Goal: Task Accomplishment & Management: Use online tool/utility

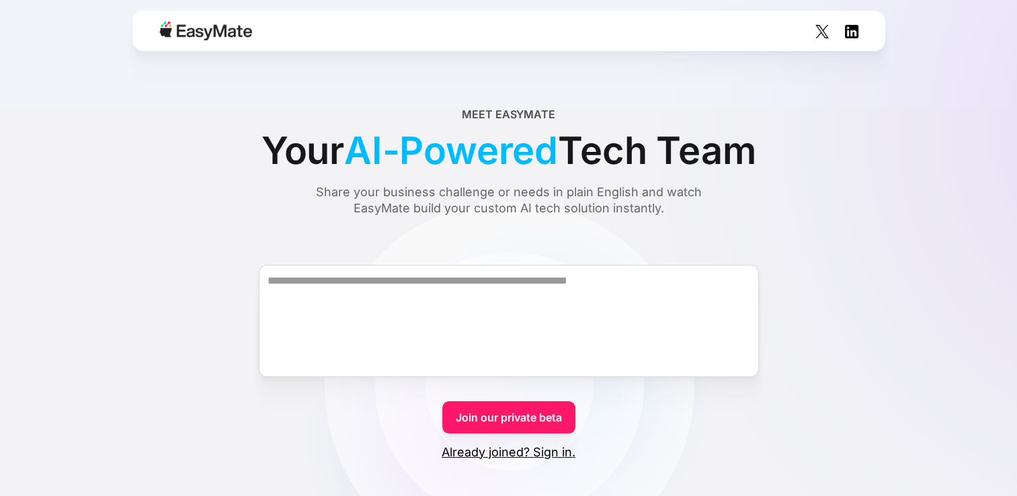
click at [491, 393] on div "Join our private beta Already joined? Sign in." at bounding box center [509, 424] width 134 height 71
click at [508, 427] on link "Join our private beta" at bounding box center [508, 417] width 133 height 32
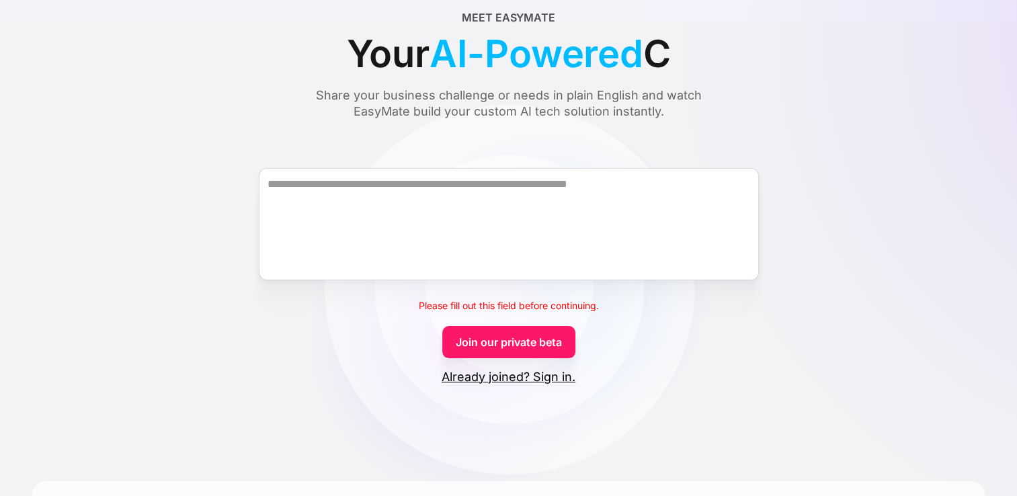
scroll to position [134, 0]
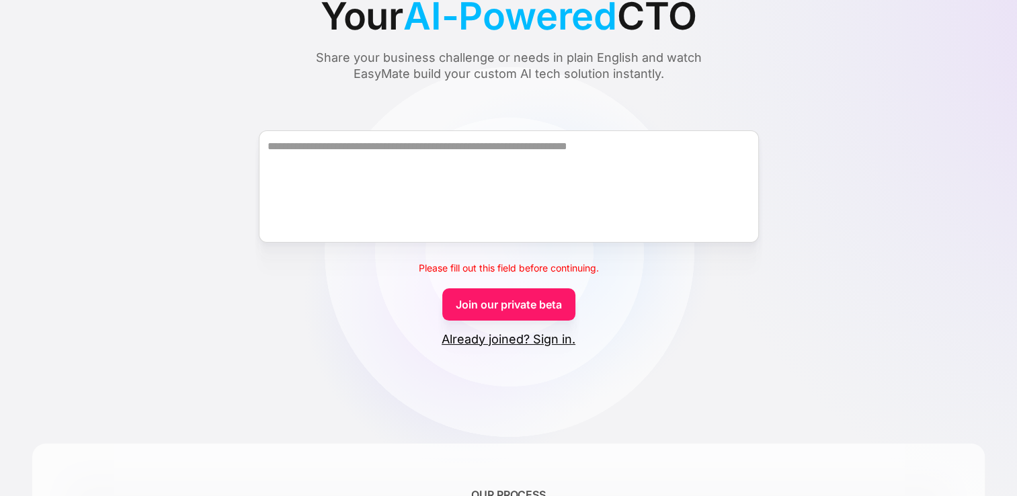
click at [512, 339] on link "Already joined? Sign in." at bounding box center [509, 339] width 134 height 16
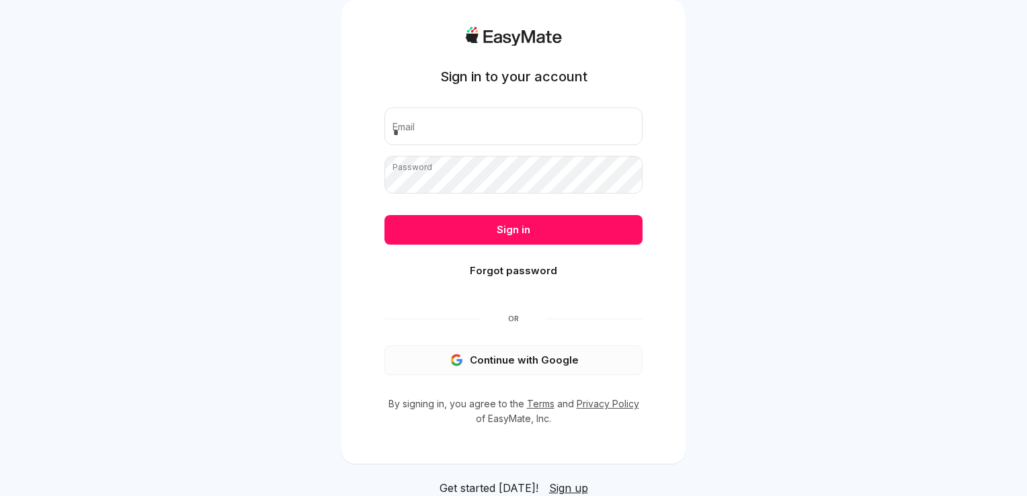
click at [499, 356] on button "Continue with Google" at bounding box center [513, 361] width 258 height 30
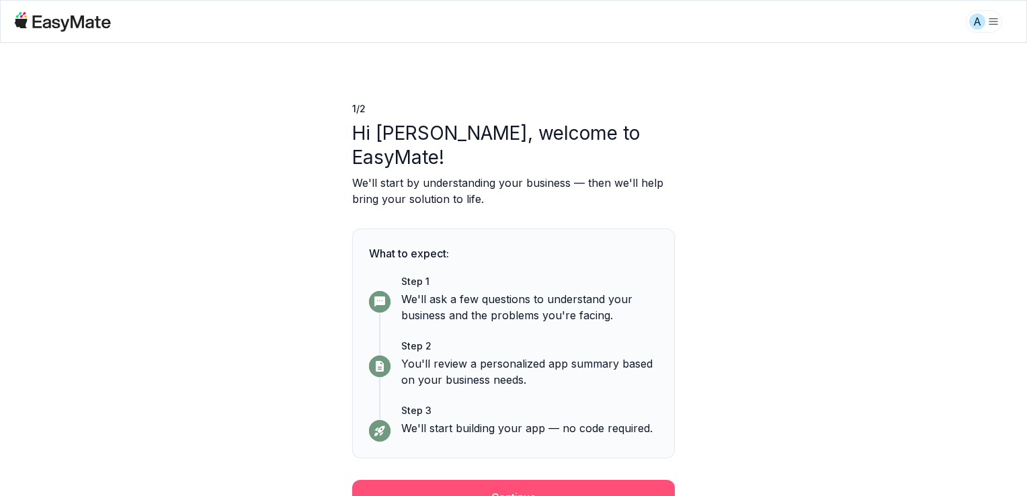
click at [544, 480] on button "Continue" at bounding box center [513, 497] width 323 height 35
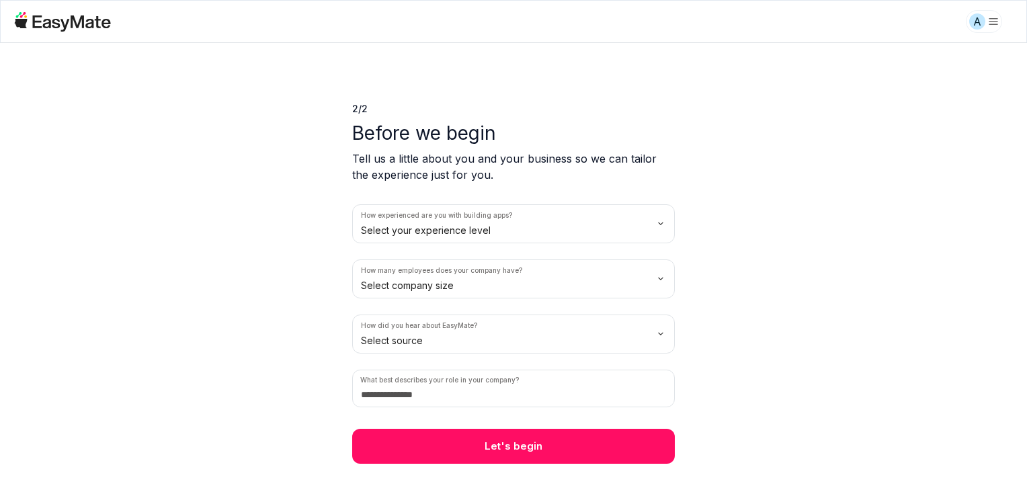
click at [656, 228] on html "A 2 / 2 Before we begin Tell us a little about you and your business so we can …" at bounding box center [513, 248] width 1027 height 496
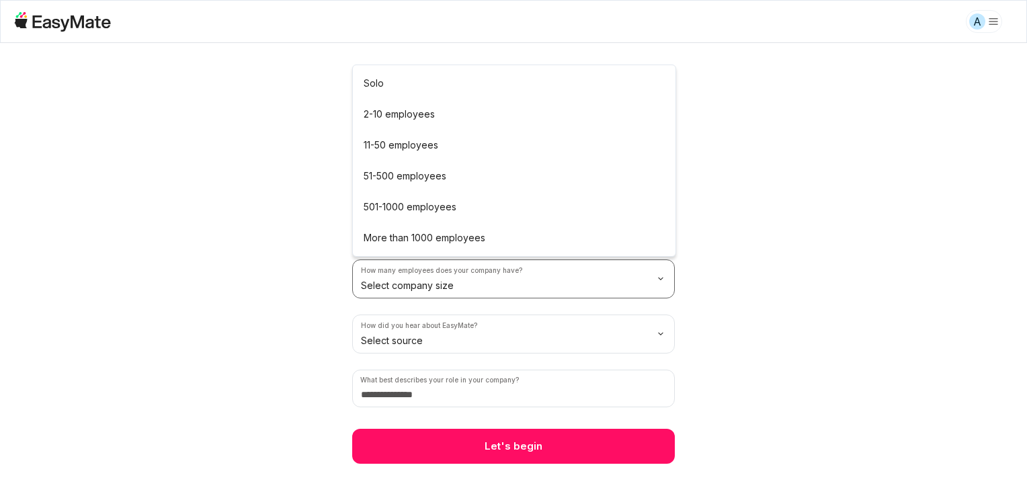
click at [506, 281] on html "A 2 / 2 Before we begin Tell us a little about you and your business so we can …" at bounding box center [513, 248] width 1027 height 496
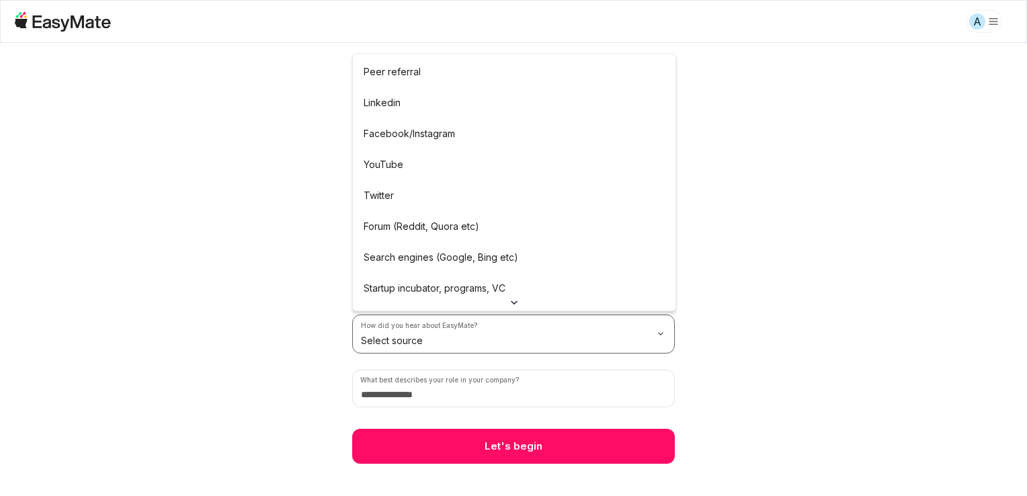
click at [452, 342] on html "A 2 / 2 Before we begin Tell us a little about you and your business so we can …" at bounding box center [513, 248] width 1027 height 496
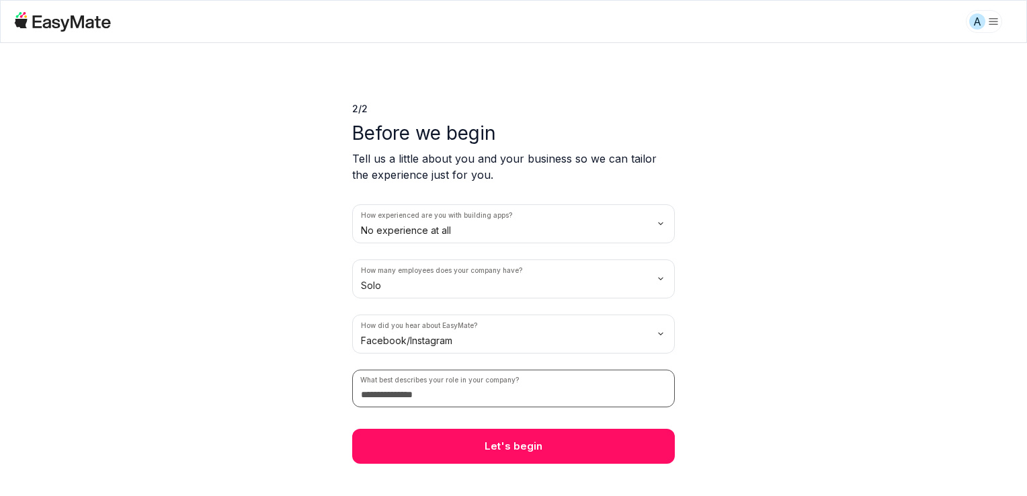
click at [434, 392] on input at bounding box center [513, 389] width 323 height 38
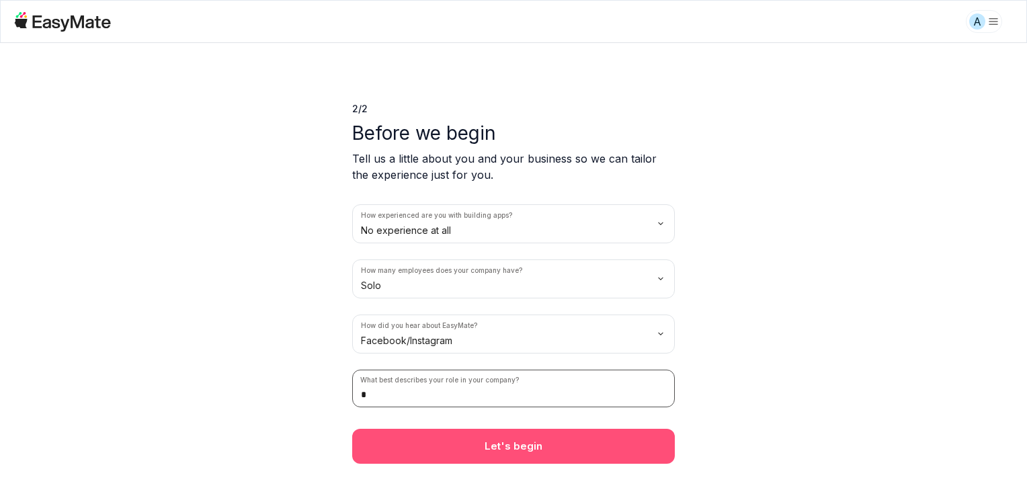
type input "*"
click at [485, 448] on button "Let's begin" at bounding box center [513, 446] width 323 height 35
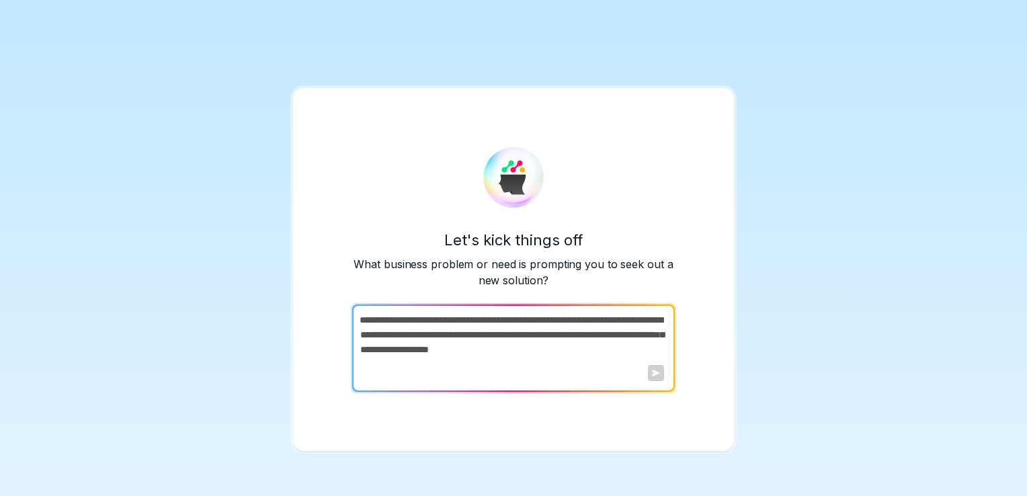
click at [533, 354] on textarea at bounding box center [512, 348] width 320 height 87
click at [444, 333] on textarea at bounding box center [512, 348] width 320 height 87
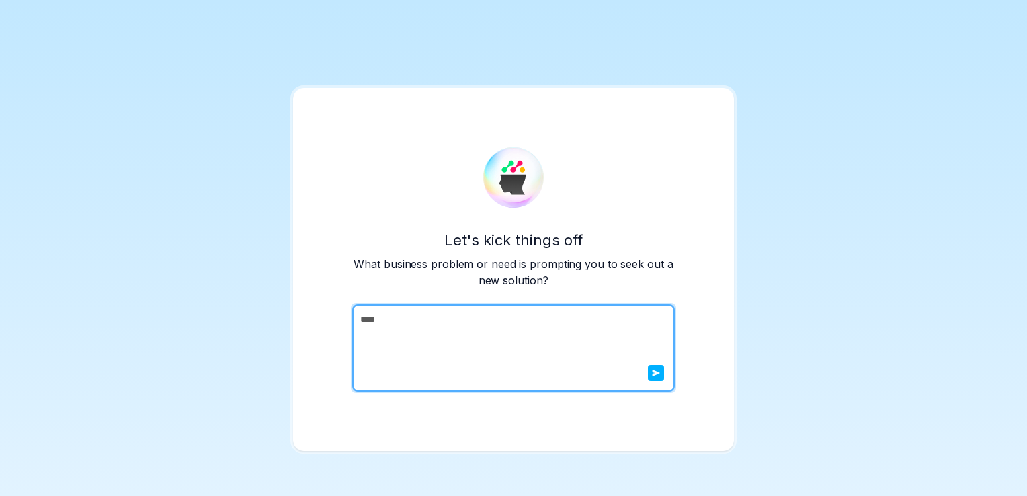
type textarea "****"
click at [655, 377] on button "submit" at bounding box center [656, 373] width 16 height 16
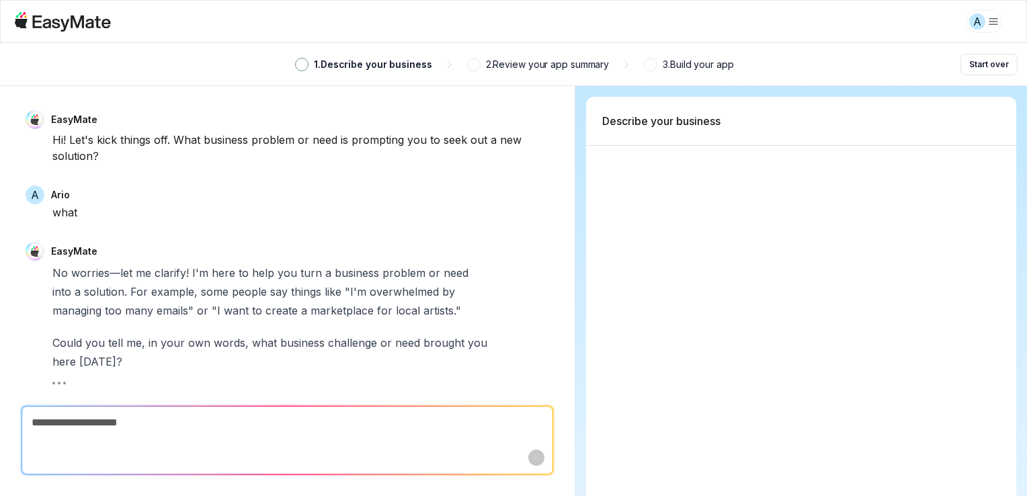
scroll to position [21, 0]
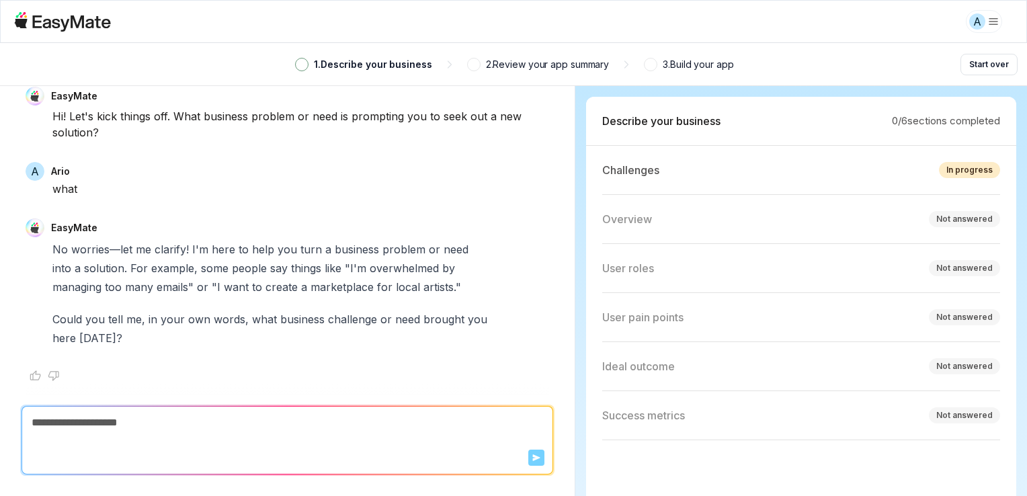
click at [302, 63] on span at bounding box center [302, 64] width 8 height 8
click at [503, 73] on div "1 . Describe your business 2 . Review your app summary 3 . Build your app Start…" at bounding box center [513, 64] width 1027 height 42
click at [702, 71] on p "3 . Build your app" at bounding box center [698, 64] width 71 height 15
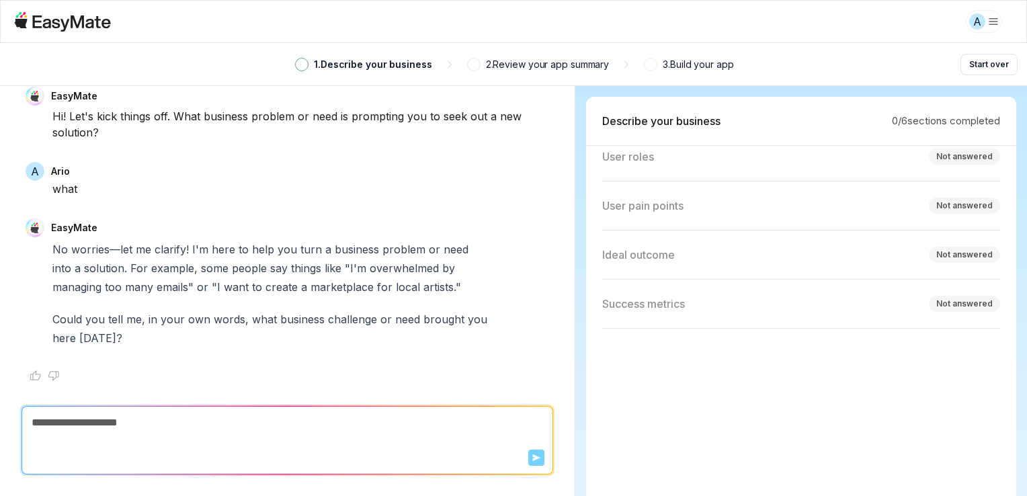
scroll to position [0, 0]
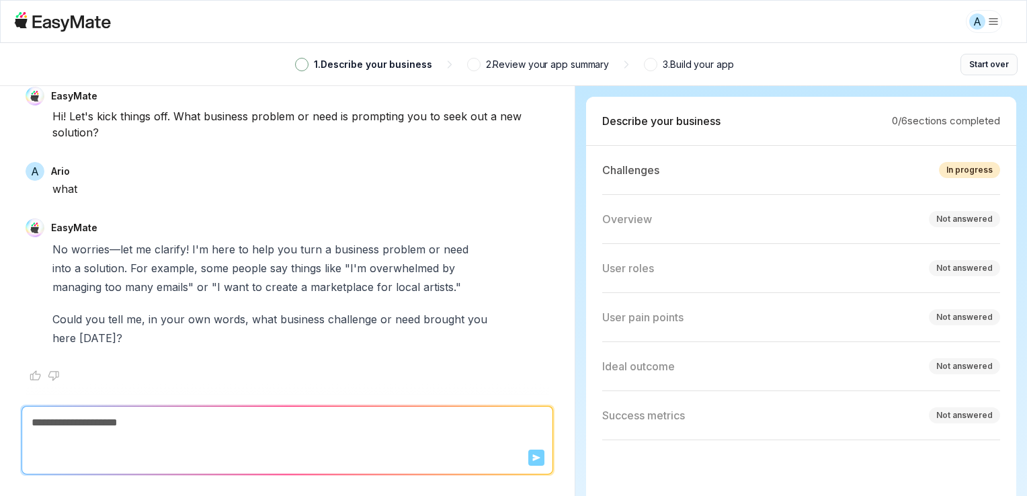
click at [992, 63] on button "Start over" at bounding box center [989, 65] width 57 height 22
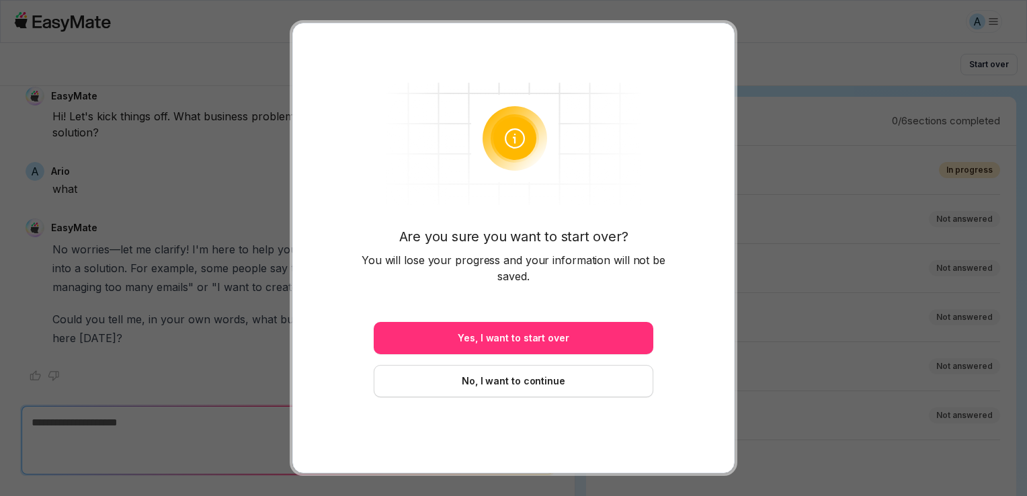
click at [530, 335] on button "Yes, I want to start over" at bounding box center [514, 338] width 280 height 32
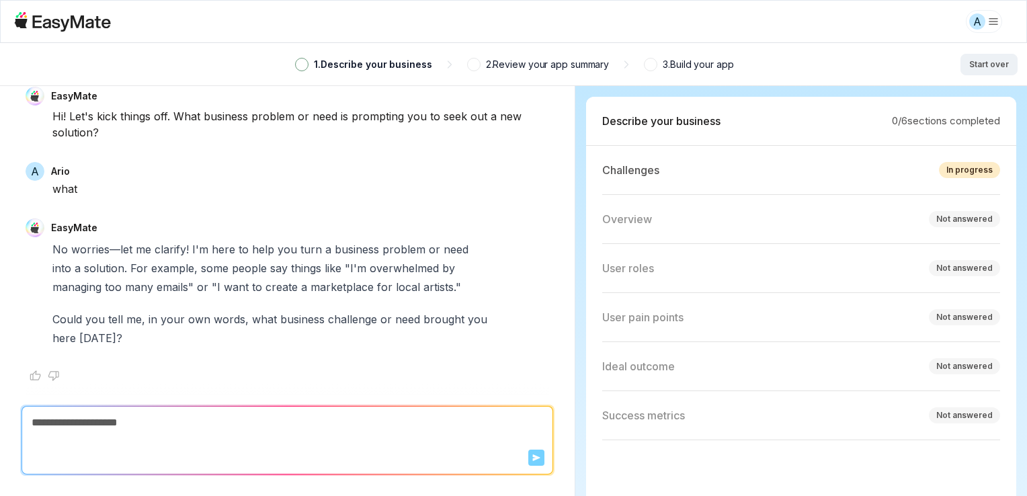
type textarea "*"
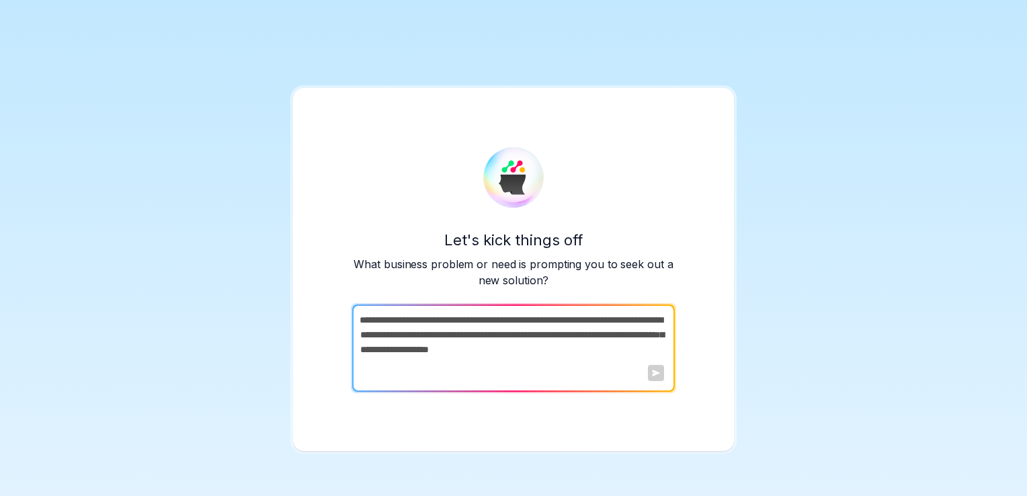
click at [606, 370] on textarea at bounding box center [512, 348] width 320 height 87
